Goal: Transaction & Acquisition: Purchase product/service

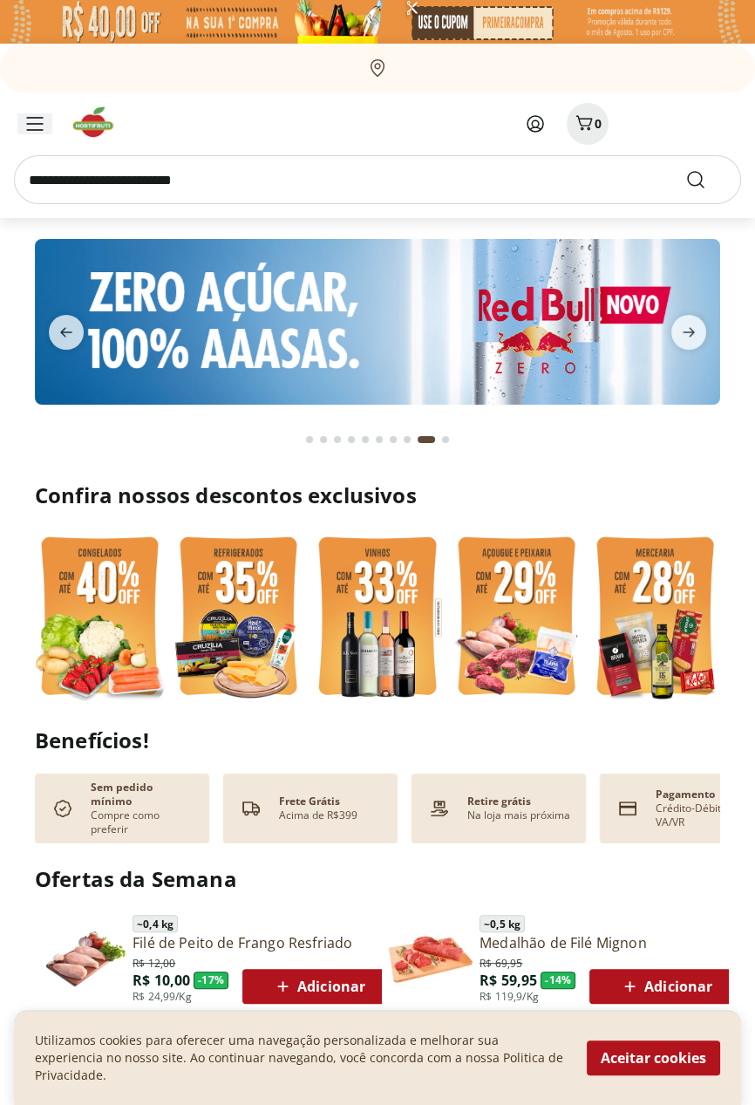
click at [33, 125] on icon "Menu" at bounding box center [34, 124] width 17 height 14
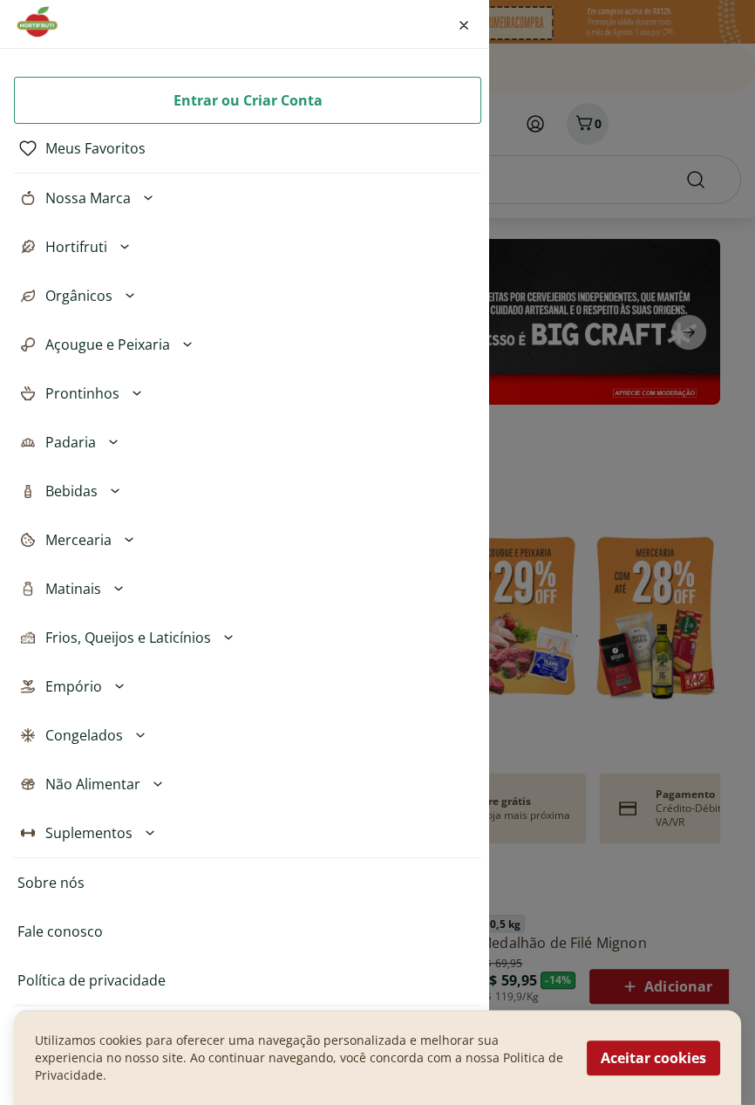
click at [98, 250] on span "Hortifruti" at bounding box center [76, 246] width 62 height 21
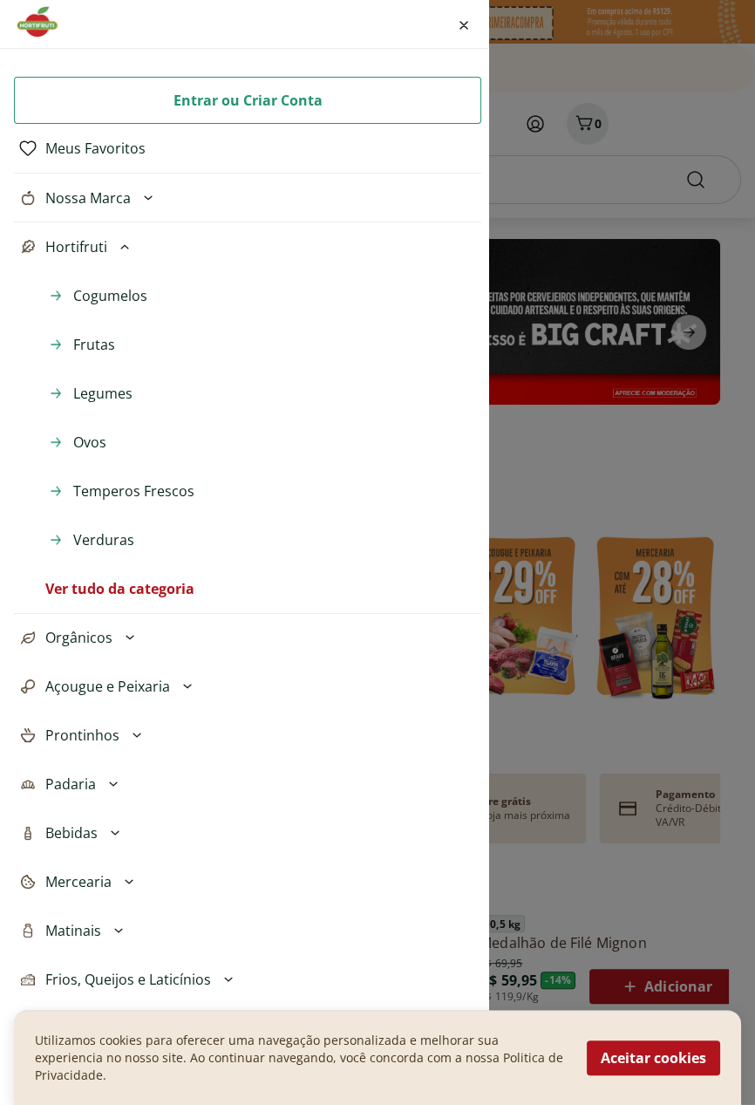
click at [86, 349] on span "Frutas" at bounding box center [94, 344] width 42 height 21
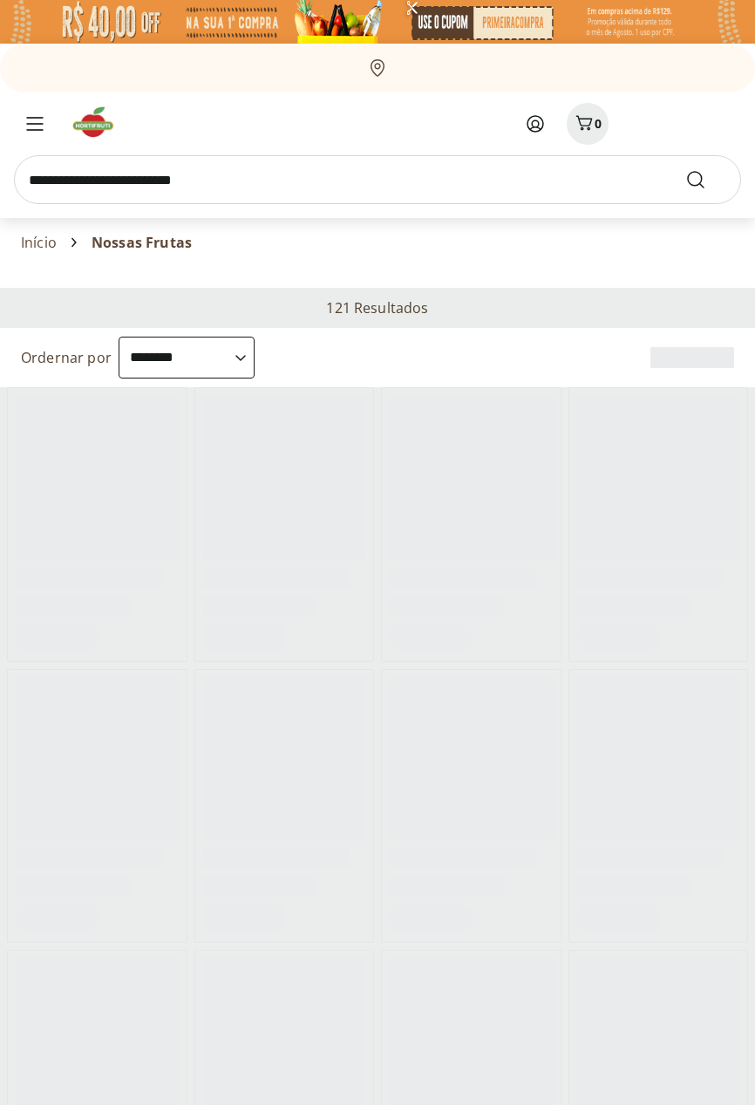
select select "**********"
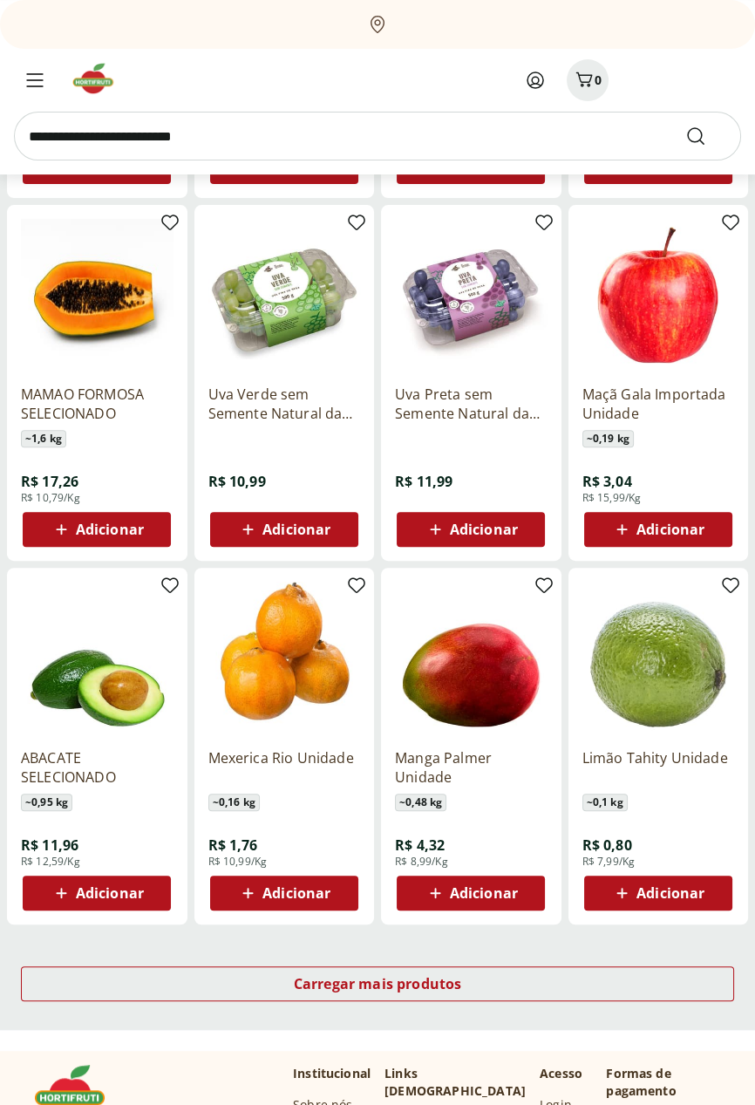
scroll to position [547, 0]
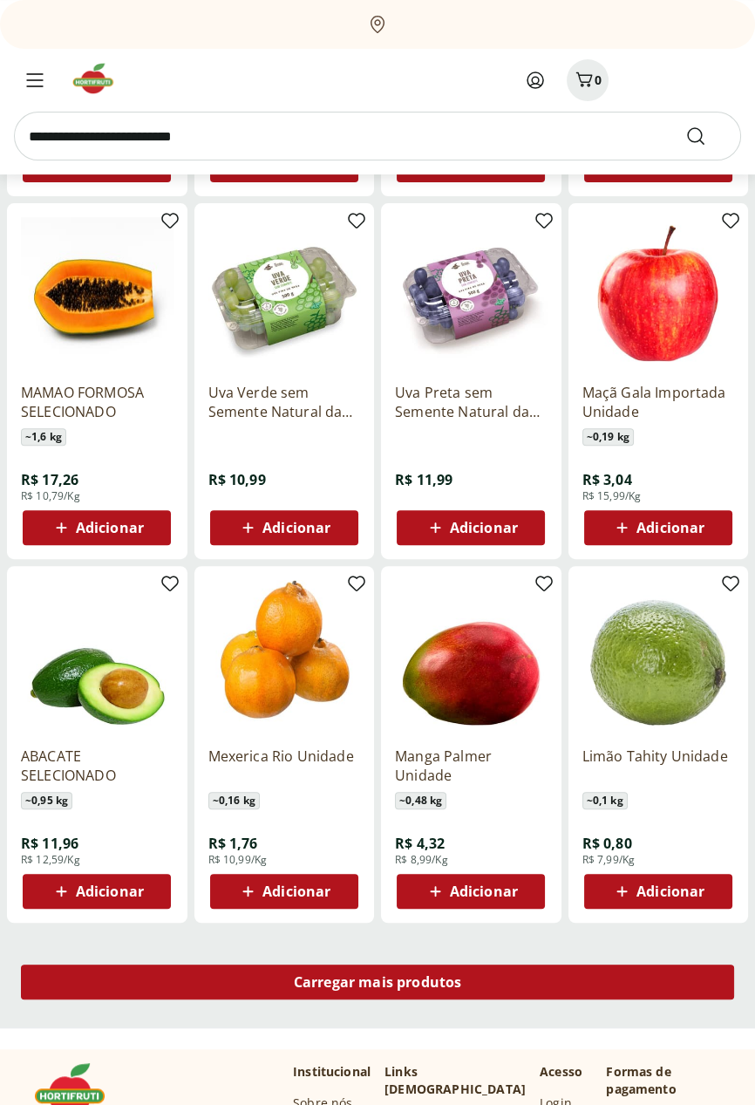
click at [446, 983] on span "Carregar mais produtos" at bounding box center [378, 982] width 168 height 14
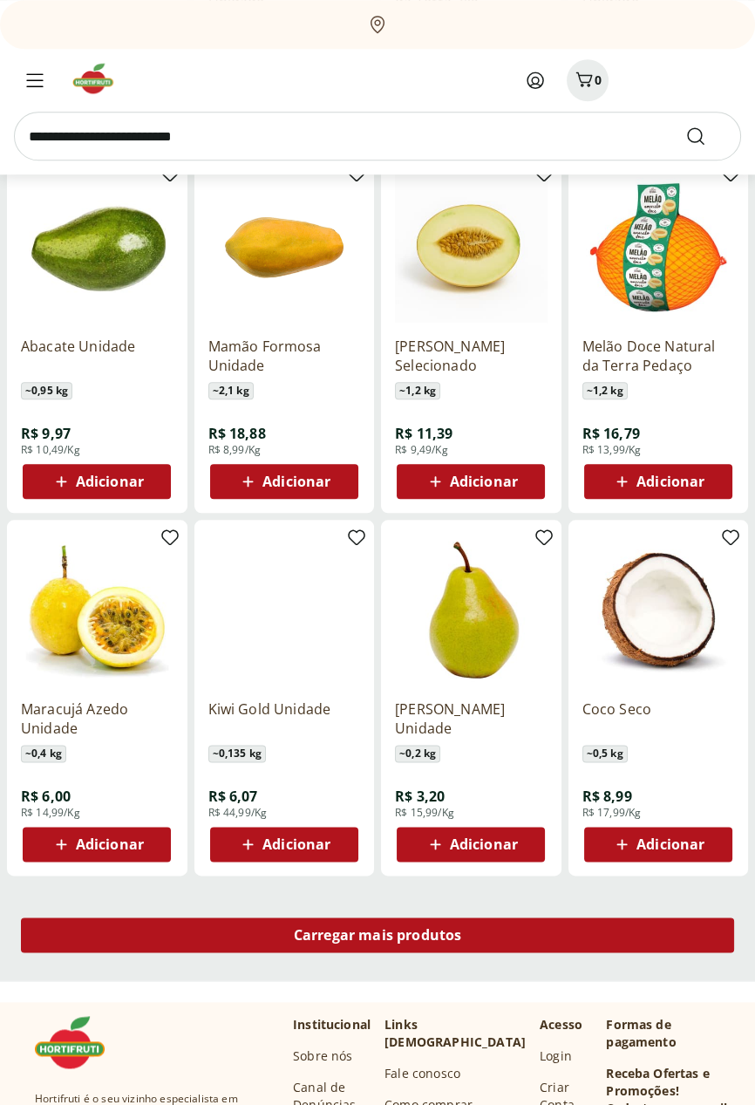
scroll to position [1691, 0]
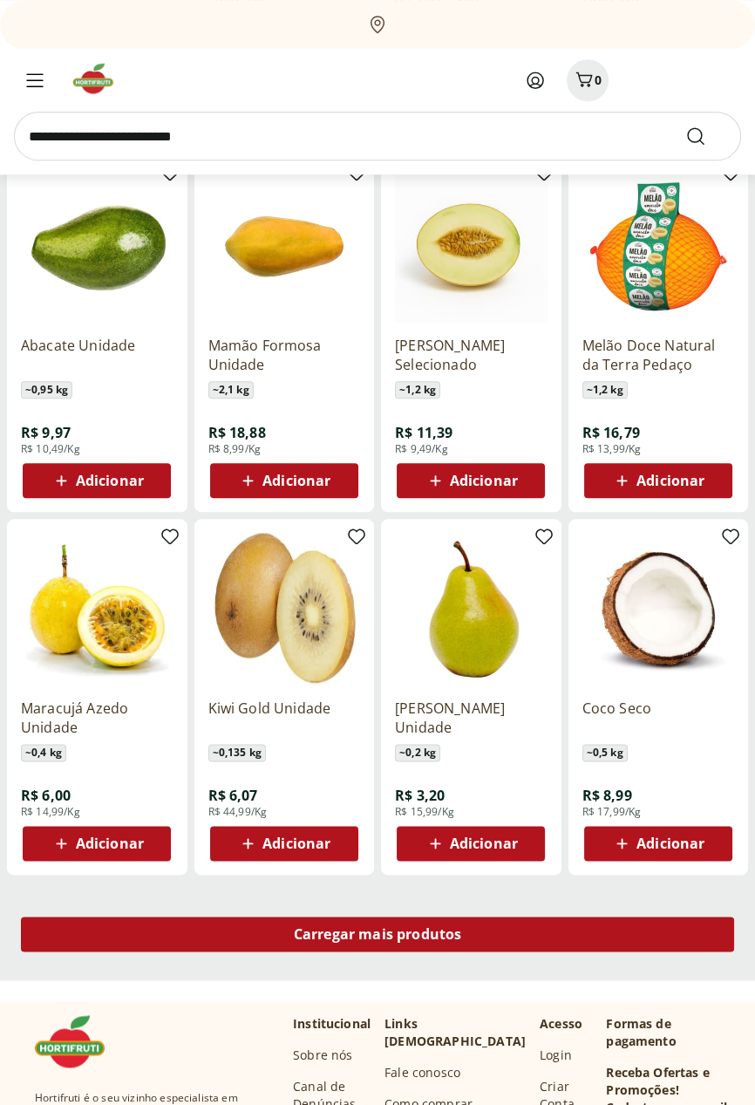
click at [433, 943] on div "Carregar mais produtos" at bounding box center [377, 933] width 713 height 35
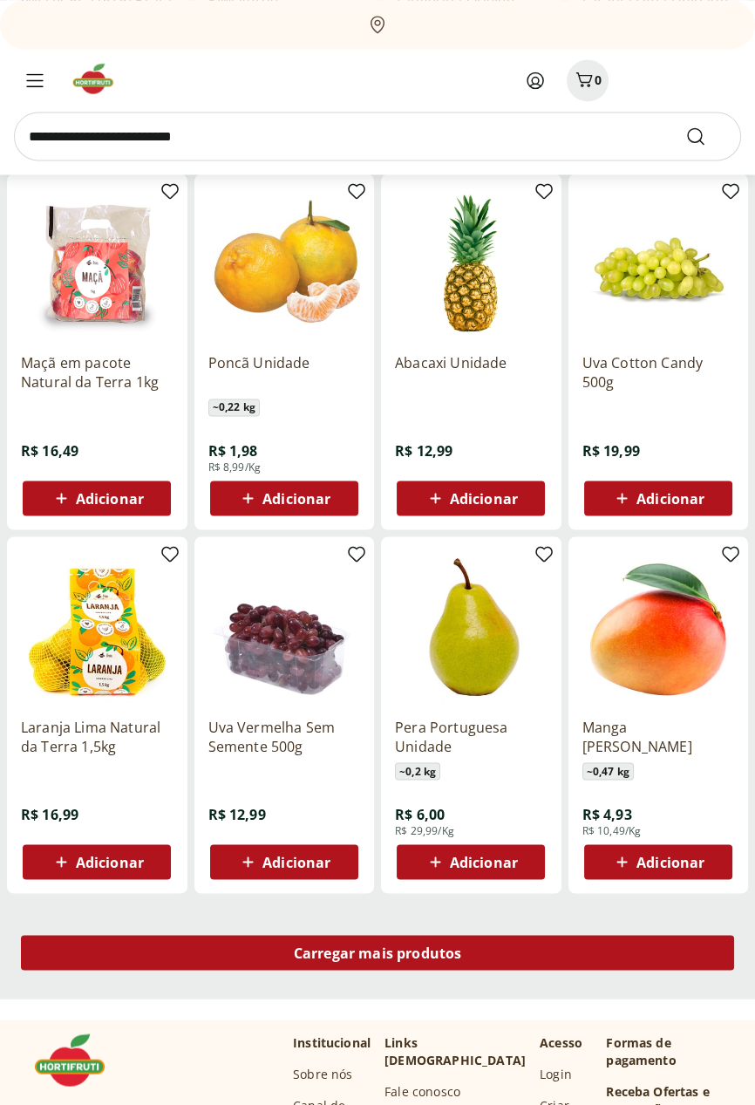
scroll to position [2774, 0]
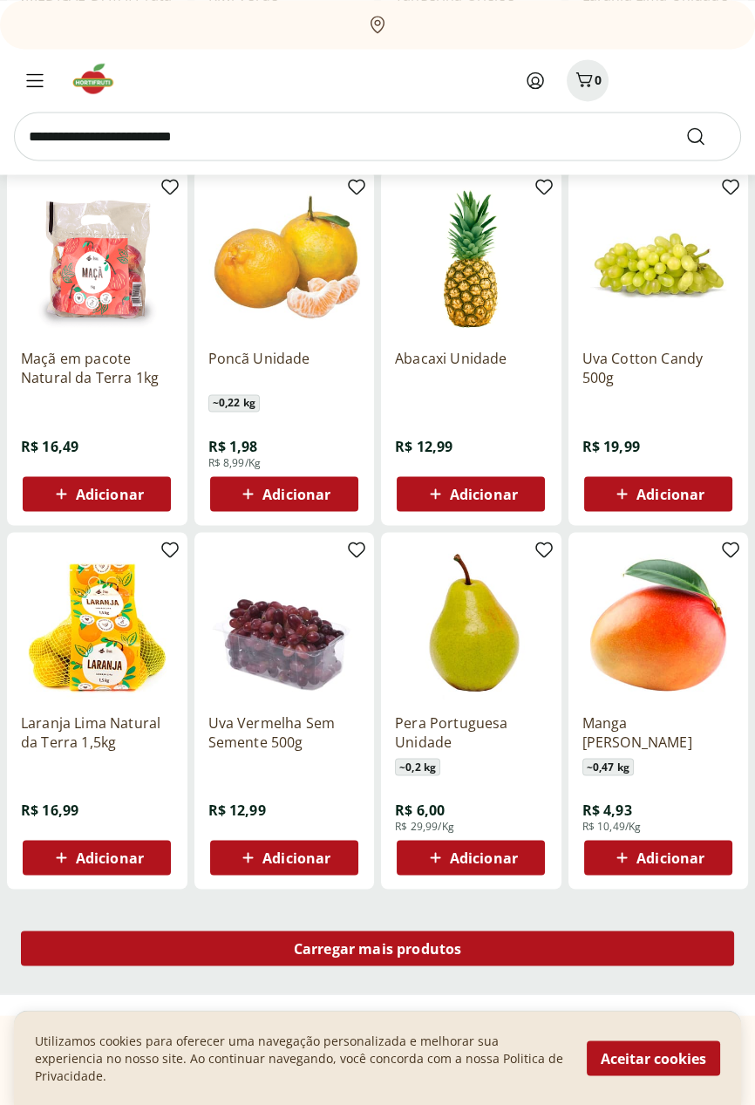
click at [415, 959] on div "Carregar mais produtos" at bounding box center [377, 947] width 713 height 35
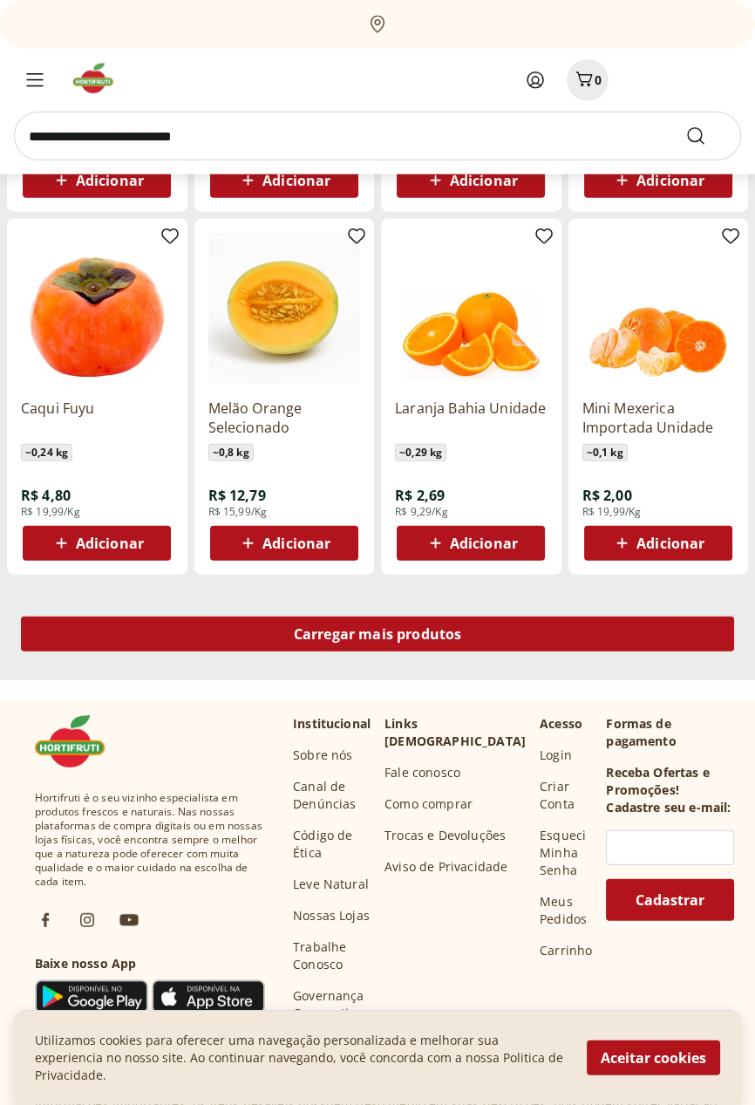
scroll to position [4185, 0]
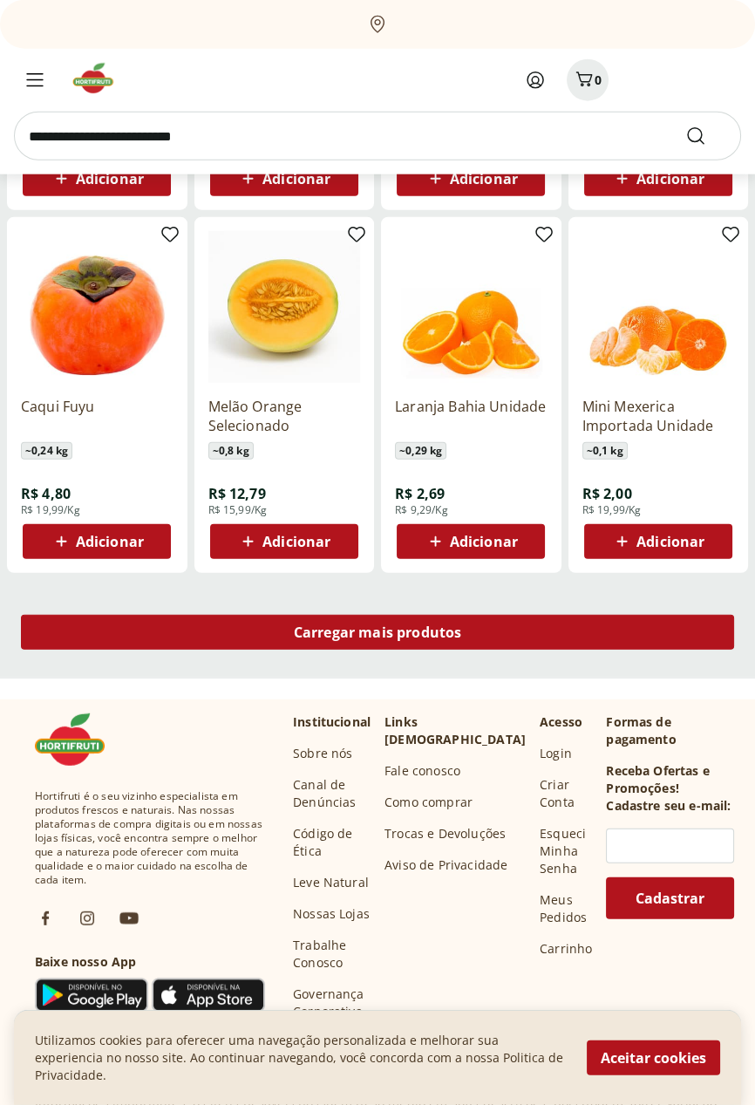
click at [400, 633] on span "Carregar mais produtos" at bounding box center [378, 632] width 168 height 14
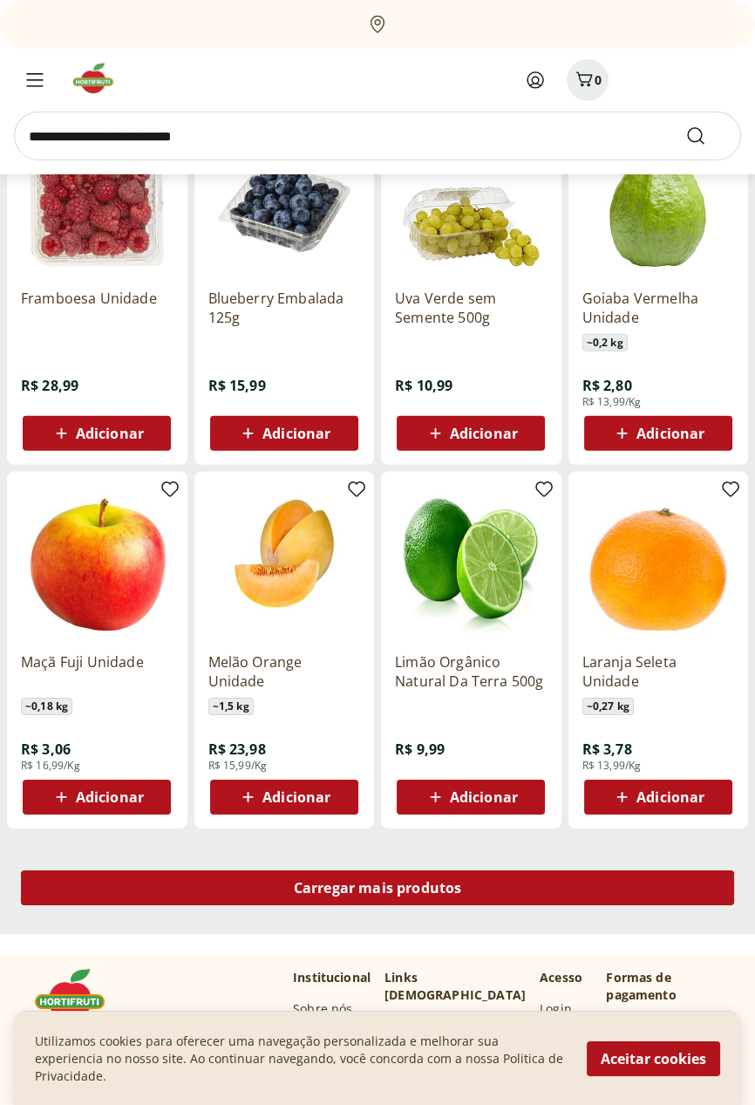
scroll to position [5027, 0]
click at [425, 886] on span "Carregar mais produtos" at bounding box center [378, 888] width 168 height 14
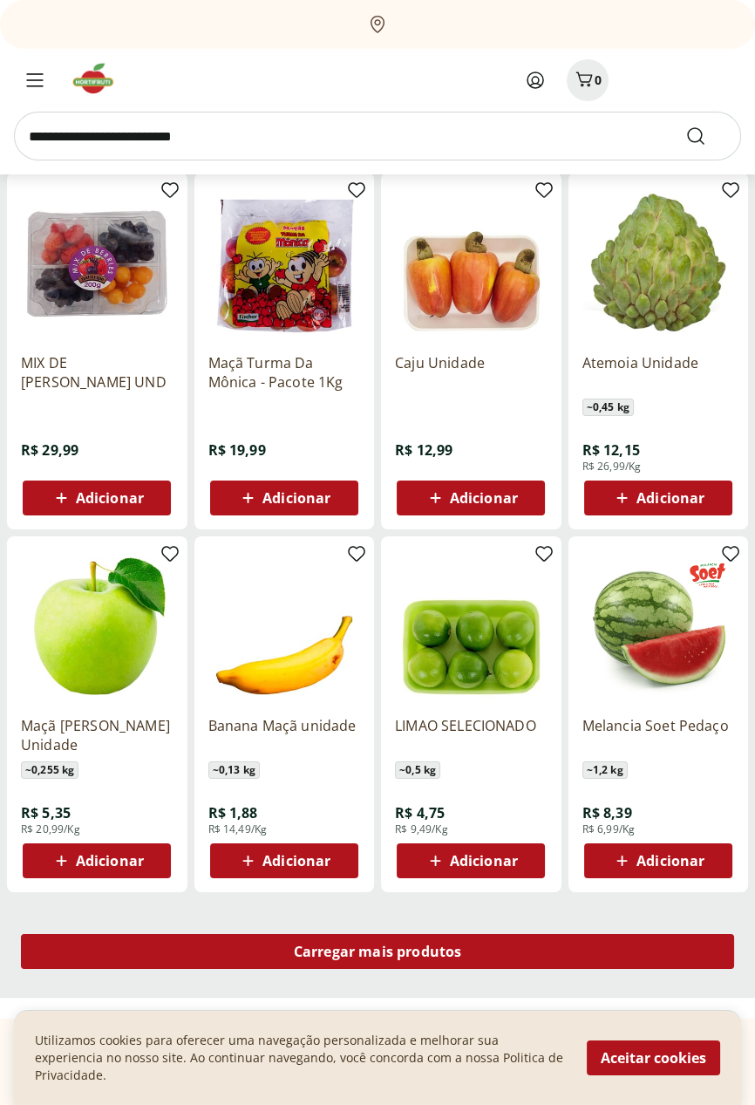
scroll to position [6062, 0]
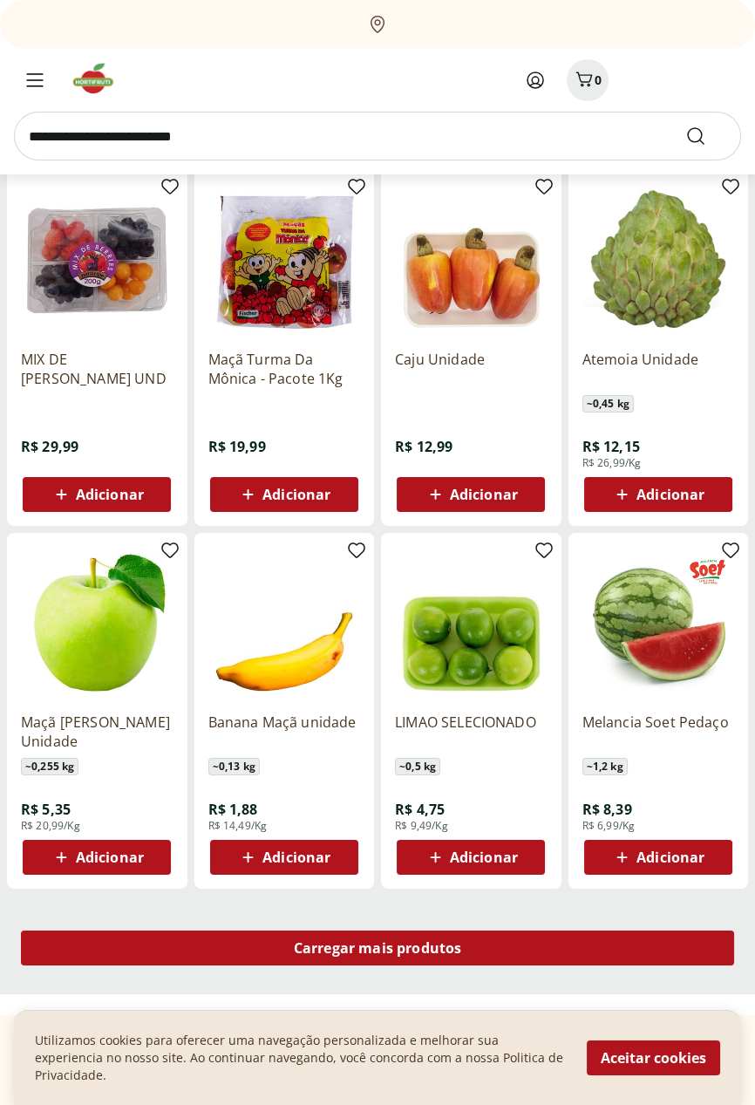
click at [439, 941] on span "Carregar mais produtos" at bounding box center [378, 948] width 168 height 14
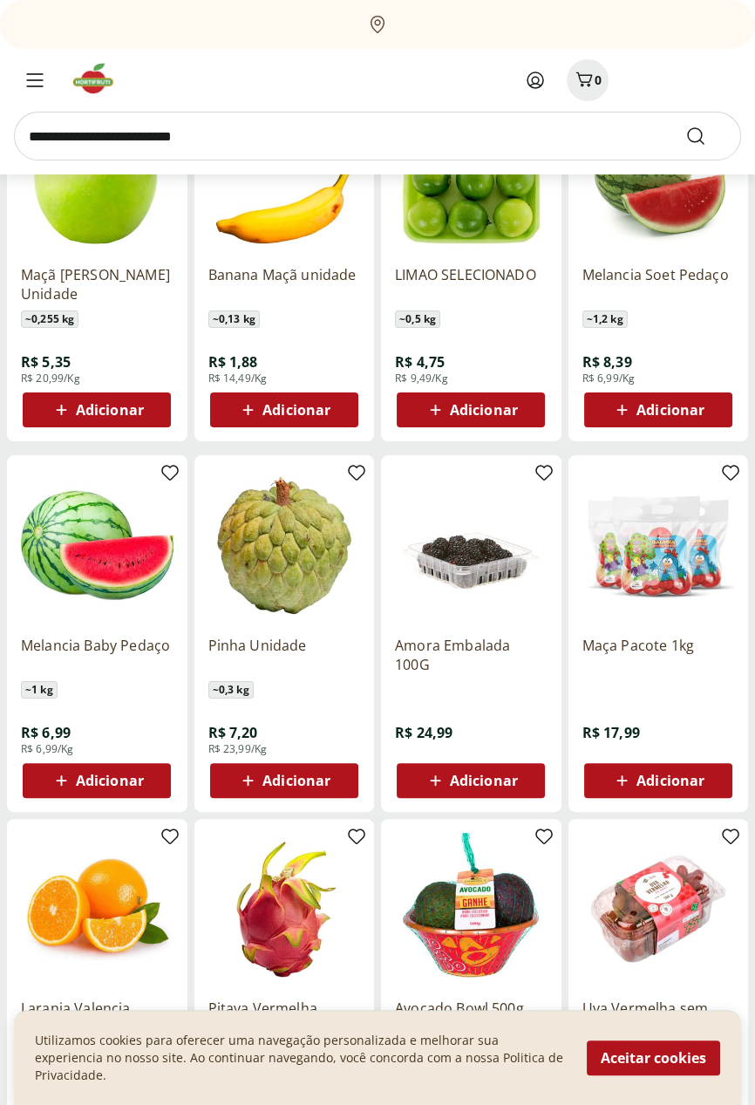
scroll to position [6514, 0]
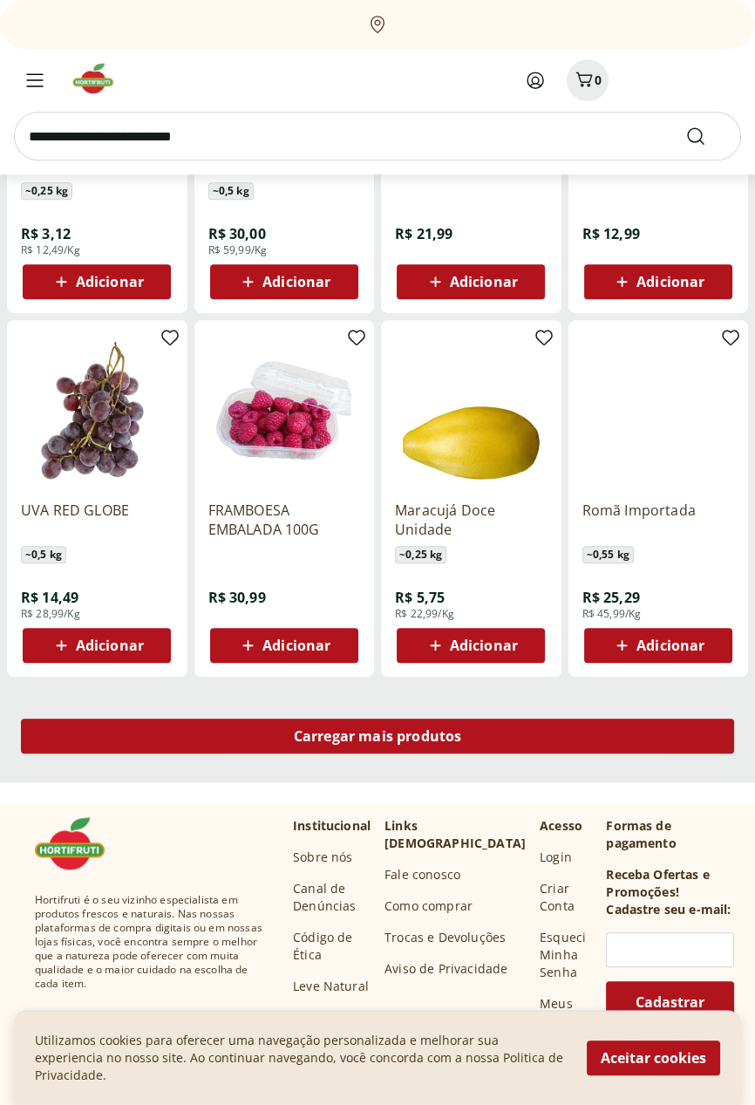
scroll to position [7371, 0]
click at [443, 748] on div "Carregar mais produtos" at bounding box center [377, 735] width 713 height 35
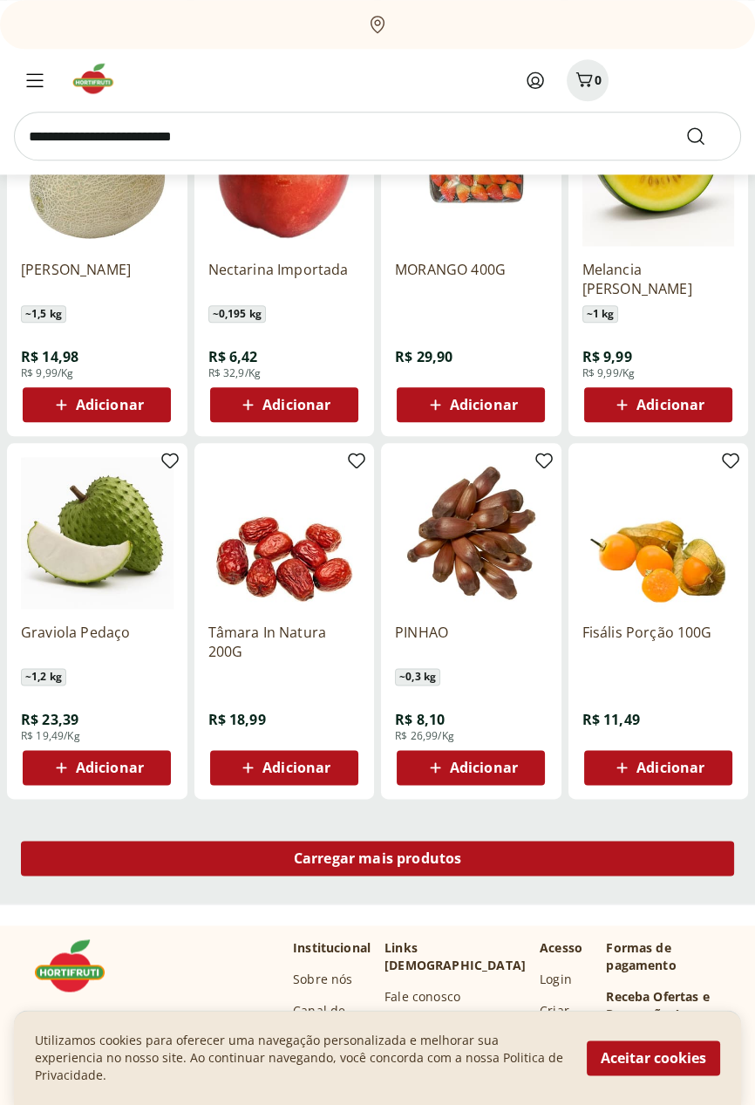
scroll to position [8352, 0]
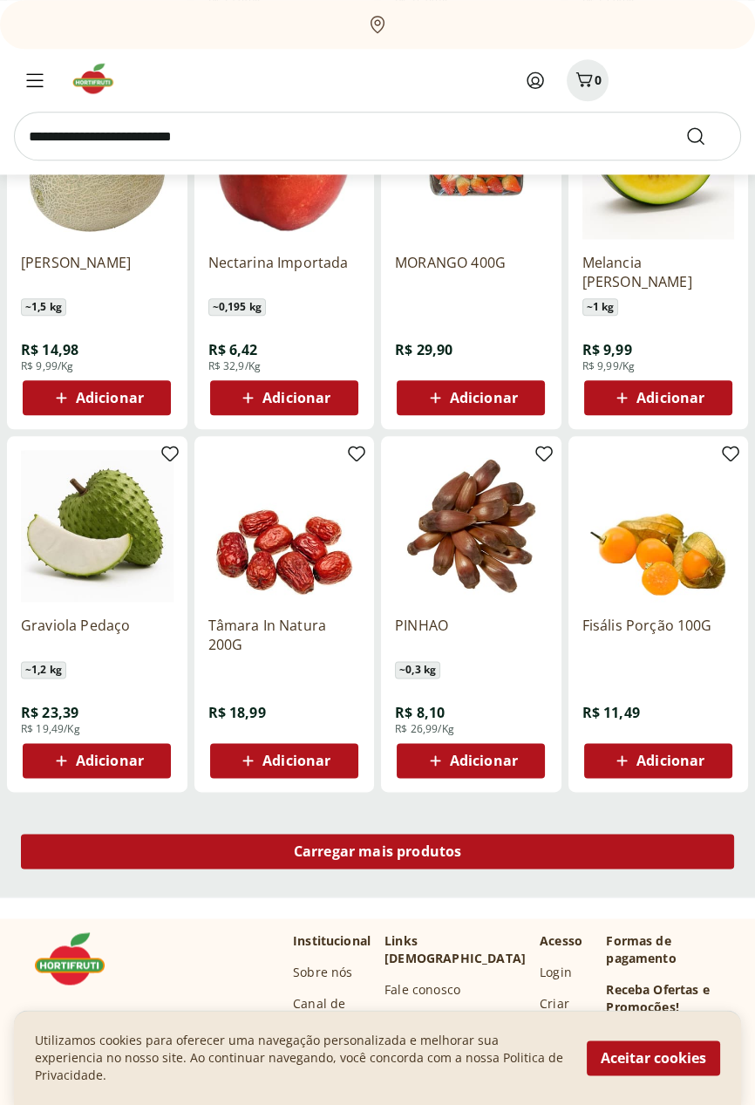
click at [453, 858] on span "Carregar mais produtos" at bounding box center [378, 851] width 168 height 14
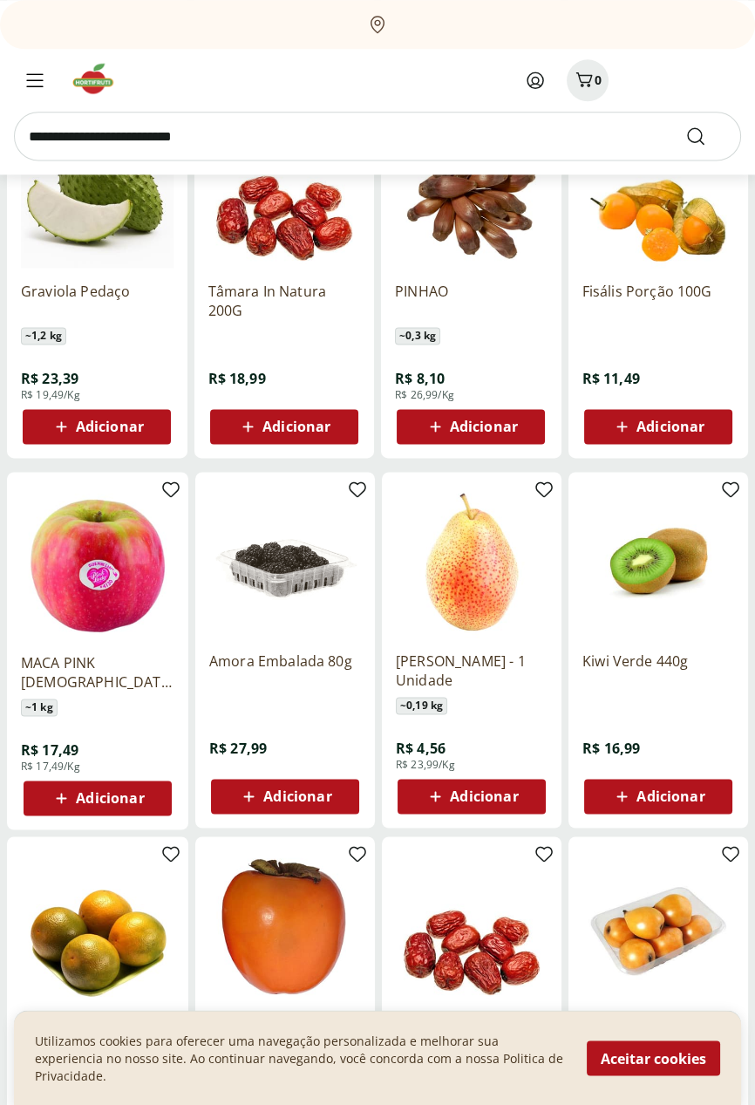
scroll to position [8690, 0]
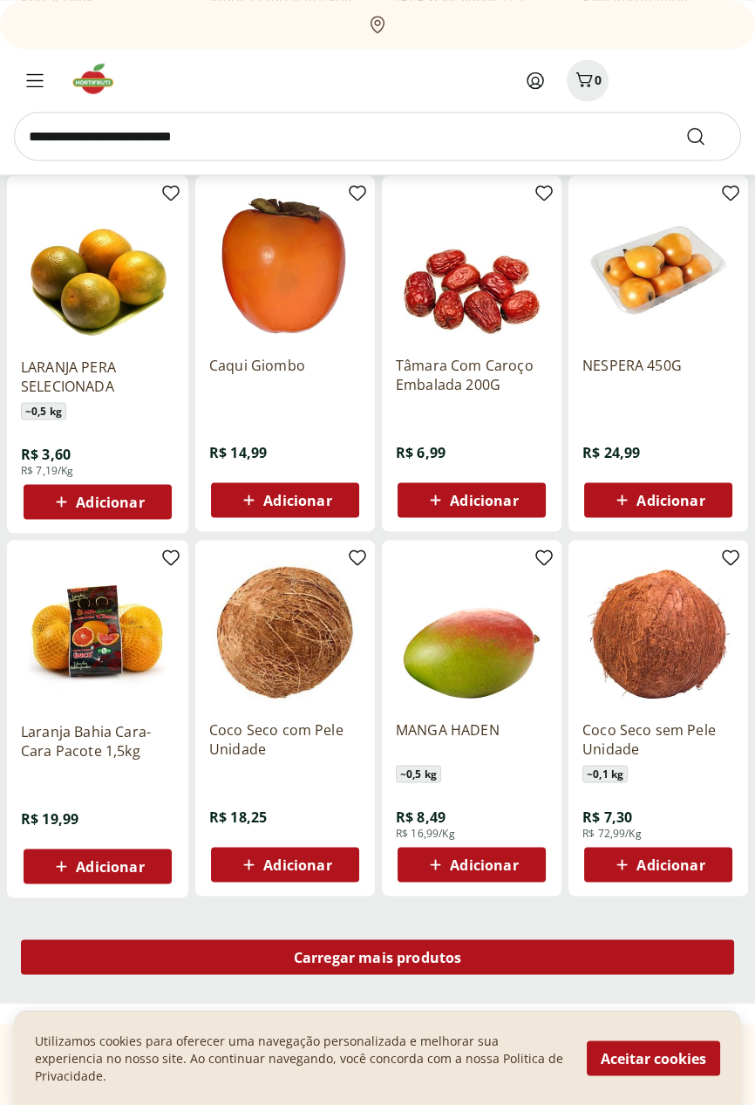
scroll to position [9385, 0]
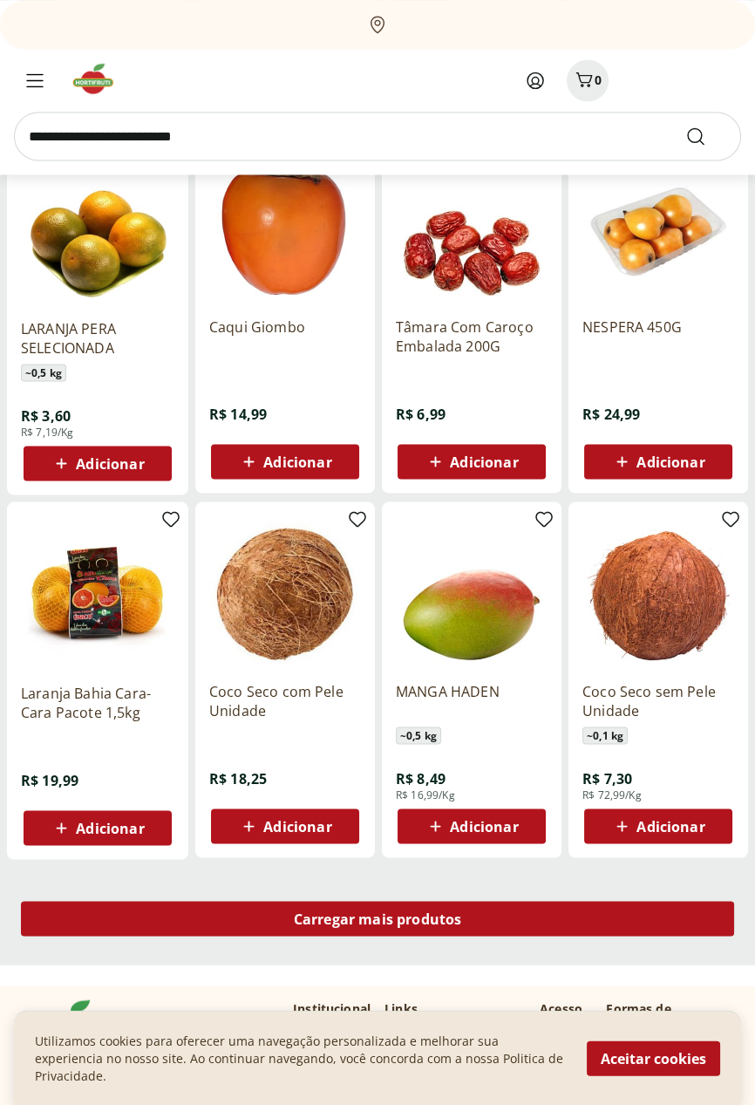
click at [407, 927] on div "Carregar mais produtos" at bounding box center [377, 918] width 713 height 35
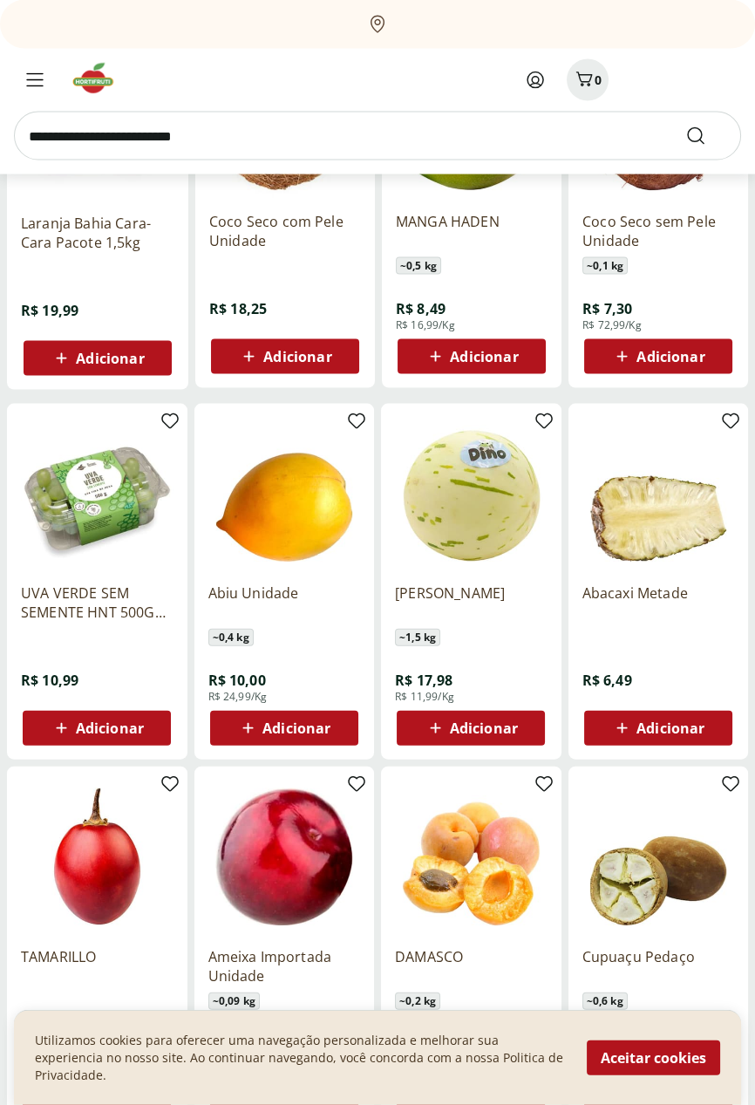
scroll to position [9856, 0]
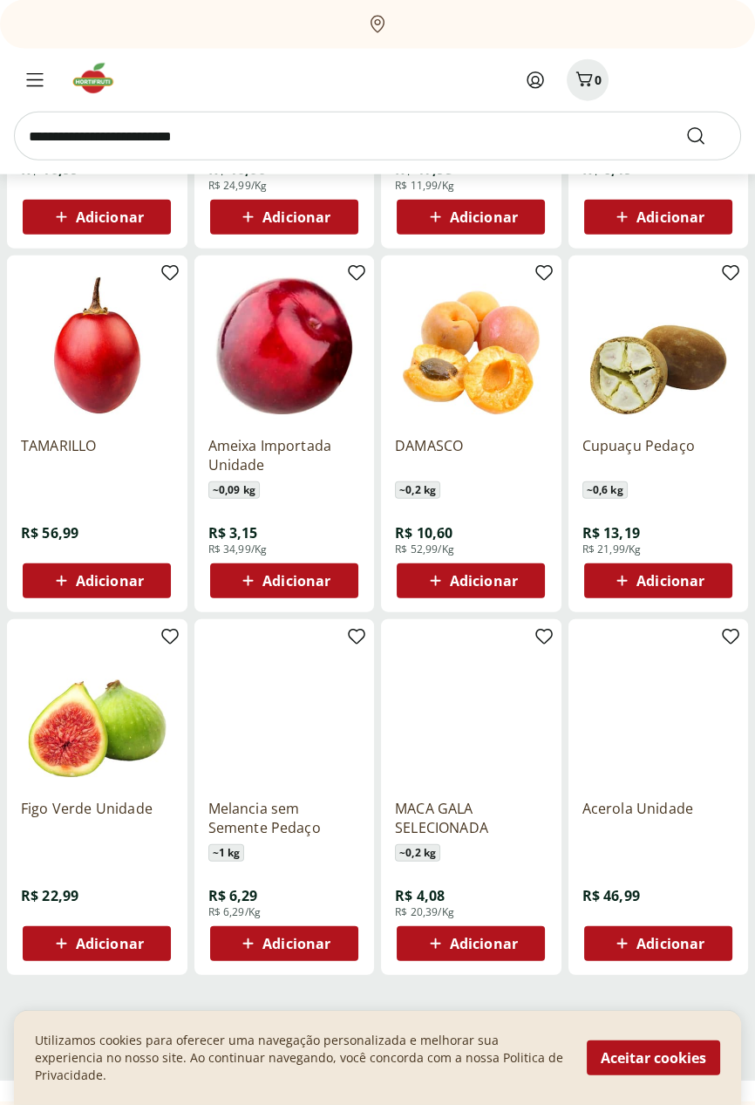
scroll to position [10366, 0]
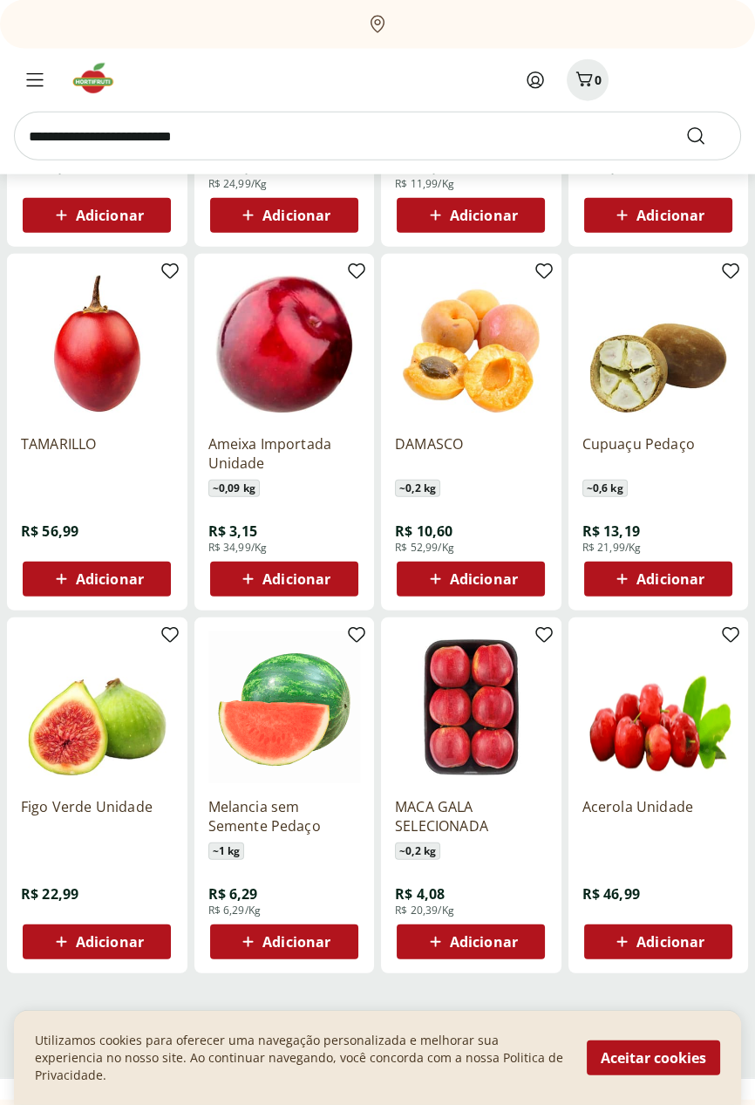
click at [445, 1032] on span "Carregar mais produtos" at bounding box center [378, 1032] width 168 height 14
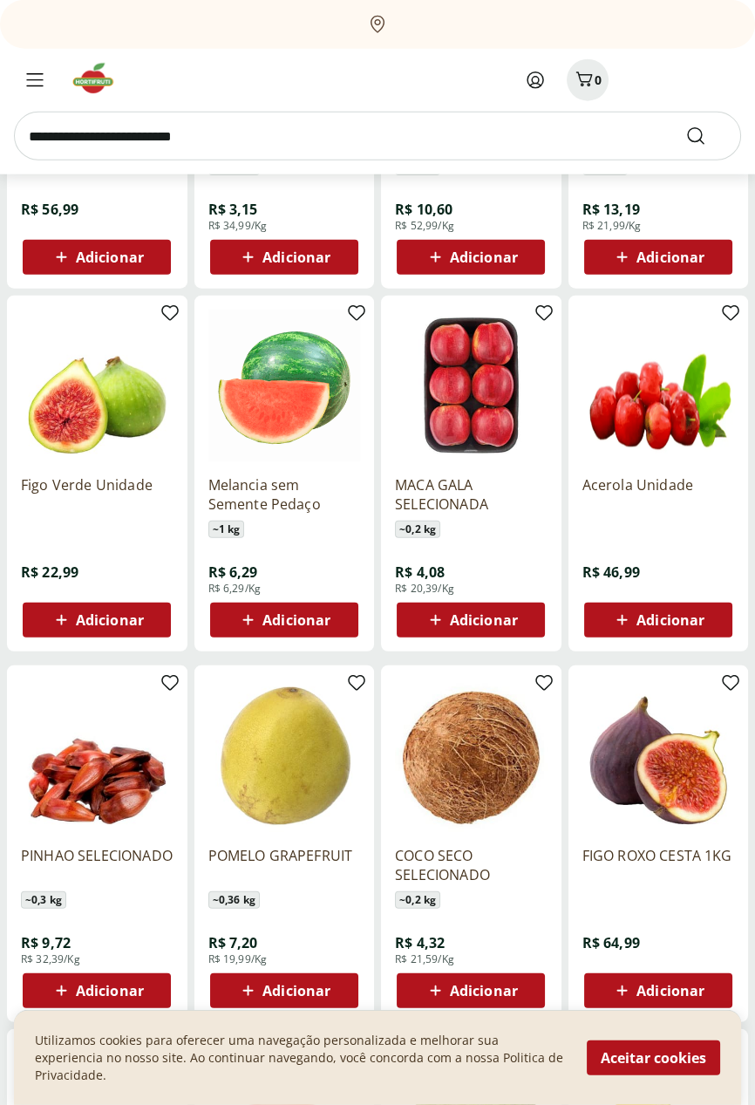
scroll to position [10692, 0]
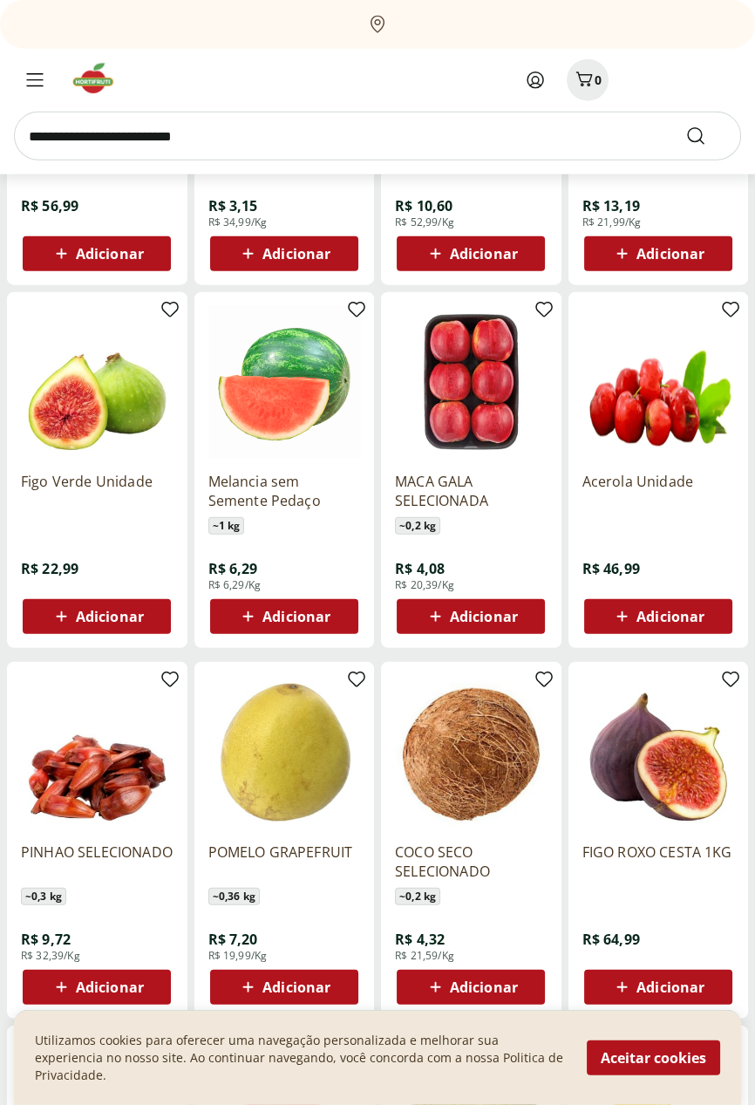
scroll to position [10890, 0]
